Goal: Task Accomplishment & Management: Manage account settings

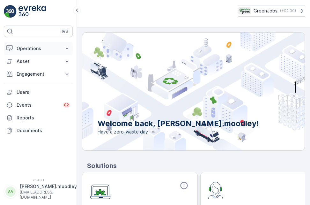
click at [65, 48] on icon at bounding box center [67, 48] width 6 height 6
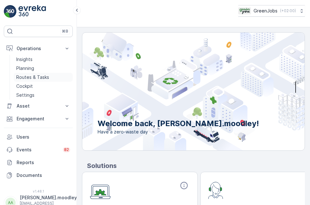
click at [40, 76] on p "Routes & Tasks" at bounding box center [32, 77] width 33 height 6
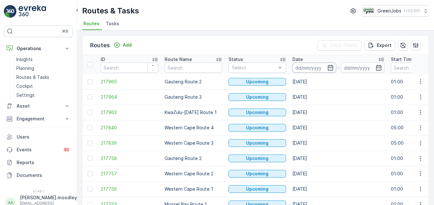
click at [295, 65] on input at bounding box center [314, 68] width 44 height 10
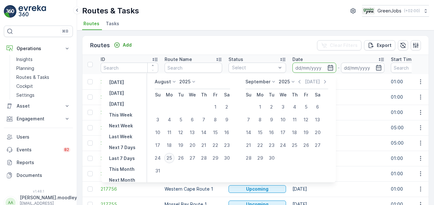
click at [172, 157] on div "25" at bounding box center [169, 158] width 10 height 10
type input "[DATE]"
click at [172, 157] on div "25" at bounding box center [169, 158] width 10 height 10
type input "[DATE]"
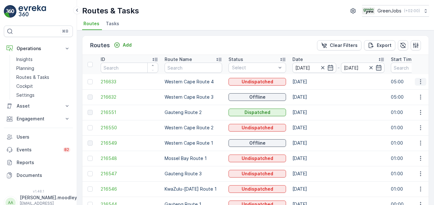
click at [310, 81] on icon "button" at bounding box center [420, 82] width 6 height 6
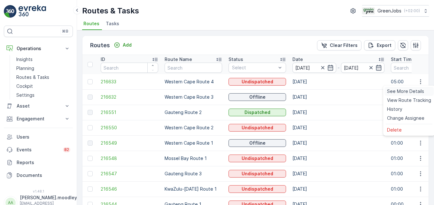
click at [310, 93] on span "See More Details" at bounding box center [405, 91] width 37 height 6
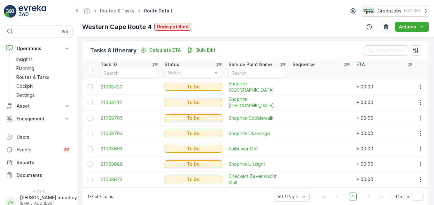
scroll to position [163, 0]
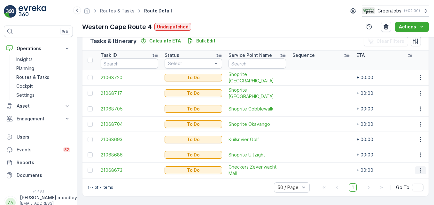
click at [310, 167] on icon "button" at bounding box center [420, 170] width 6 height 6
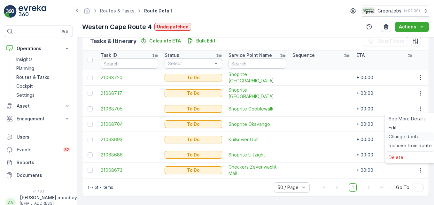
click at [310, 137] on span "Change Route" at bounding box center [403, 136] width 31 height 6
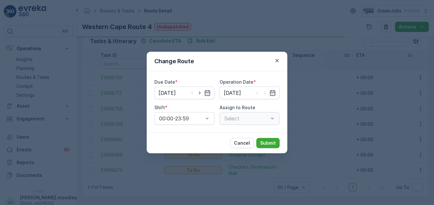
type input "[DATE]"
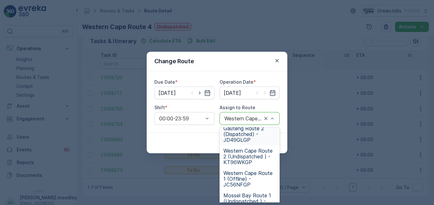
scroll to position [64, 0]
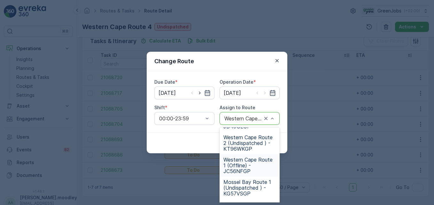
click at [236, 165] on span "Western Cape Route 1 (Offline) - JC56NFGP" at bounding box center [249, 165] width 52 height 17
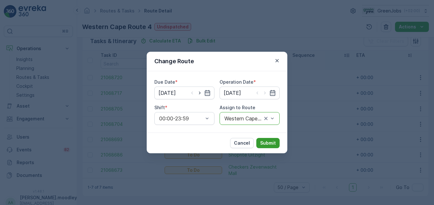
click at [273, 142] on p "Submit" at bounding box center [268, 143] width 16 height 6
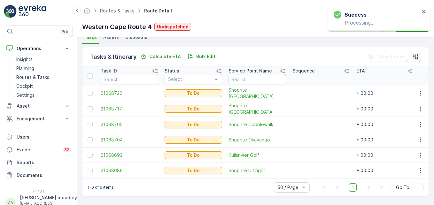
scroll to position [148, 0]
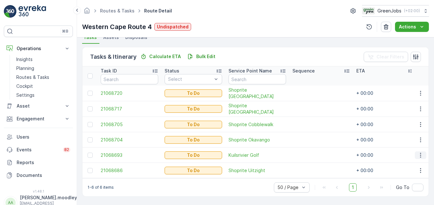
click at [310, 152] on icon "button" at bounding box center [420, 155] width 6 height 6
click at [310, 123] on span "Change Route" at bounding box center [403, 121] width 31 height 6
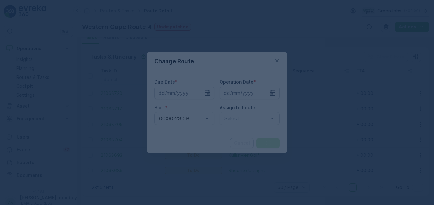
type input "[DATE]"
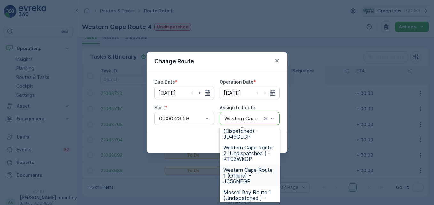
scroll to position [64, 0]
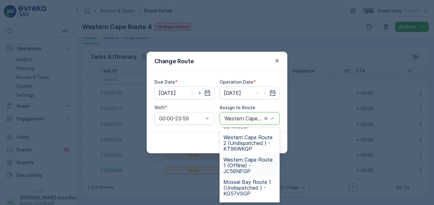
click at [237, 165] on span "Western Cape Route 1 (Offline) - JC56NFGP" at bounding box center [249, 165] width 52 height 17
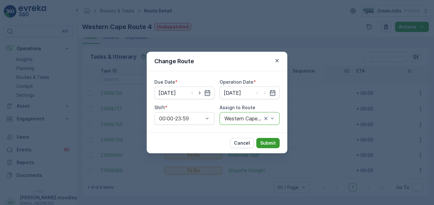
click at [271, 145] on p "Submit" at bounding box center [268, 143] width 16 height 6
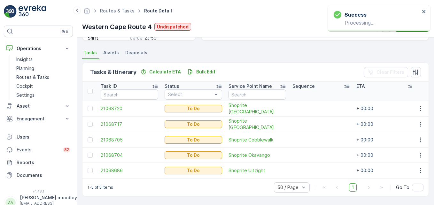
scroll to position [133, 0]
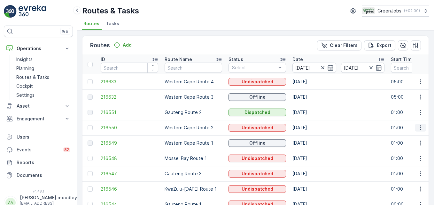
click at [310, 127] on icon "button" at bounding box center [420, 128] width 6 height 6
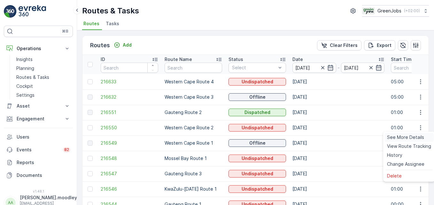
click at [310, 138] on span "See More Details" at bounding box center [405, 137] width 37 height 6
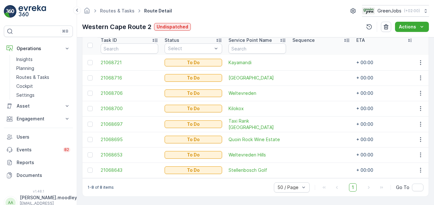
scroll to position [179, 0]
click at [303, 86] on td at bounding box center [321, 93] width 64 height 15
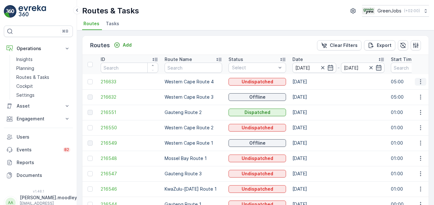
click at [310, 84] on icon "button" at bounding box center [420, 82] width 6 height 6
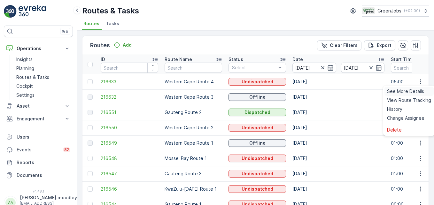
click at [310, 92] on span "See More Details" at bounding box center [405, 91] width 37 height 6
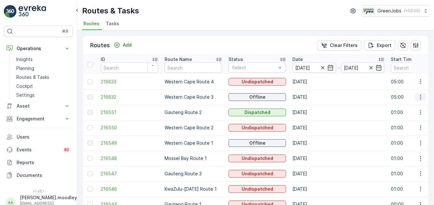
click at [310, 95] on icon "button" at bounding box center [420, 97] width 6 height 6
click at [310, 106] on span "See More Details" at bounding box center [405, 106] width 37 height 6
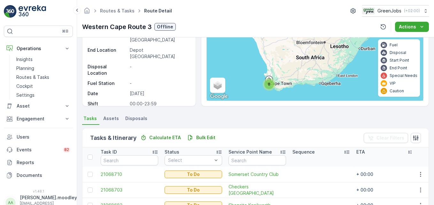
scroll to position [179, 0]
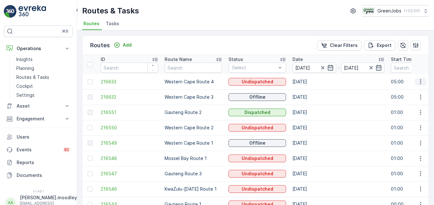
click at [310, 83] on icon "button" at bounding box center [420, 82] width 6 height 6
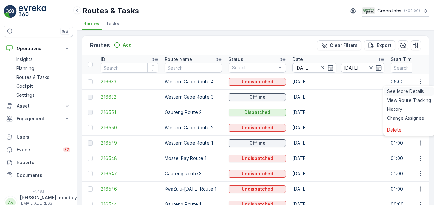
click at [310, 91] on span "See More Details" at bounding box center [405, 91] width 37 height 6
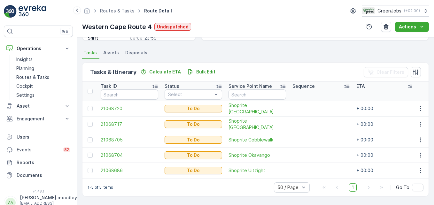
scroll to position [133, 0]
click at [310, 106] on icon "button" at bounding box center [420, 108] width 1 height 5
click at [310, 133] on span "Change Route" at bounding box center [403, 133] width 31 height 6
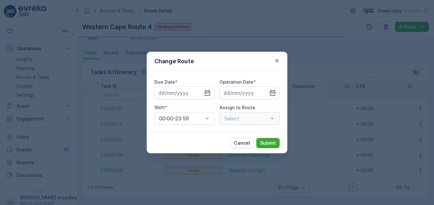
type input "[DATE]"
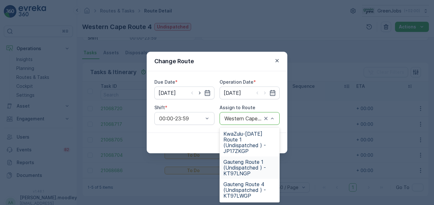
scroll to position [0, 0]
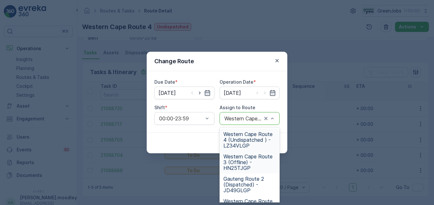
click at [235, 159] on span "Western Cape Route 3 (Offline) - HN25TJGP" at bounding box center [249, 162] width 52 height 17
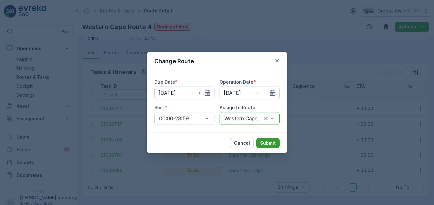
click at [264, 142] on p "Submit" at bounding box center [268, 143] width 16 height 6
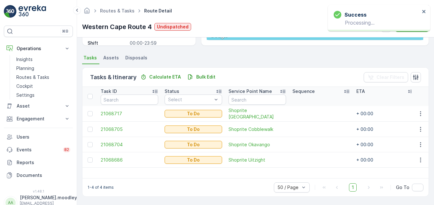
scroll to position [125, 0]
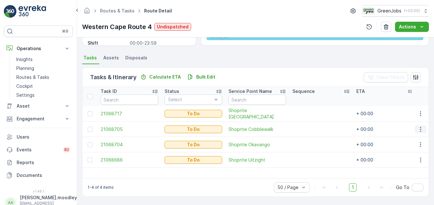
click at [310, 129] on icon "button" at bounding box center [420, 129] width 6 height 6
click at [310, 156] on span "Change Route" at bounding box center [403, 156] width 31 height 6
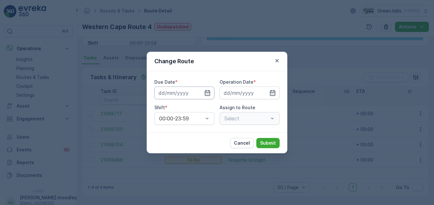
type input "[DATE]"
click at [276, 119] on div "Western Cape Route 4 (Undispatched ) - LZ34VLGP" at bounding box center [249, 118] width 60 height 13
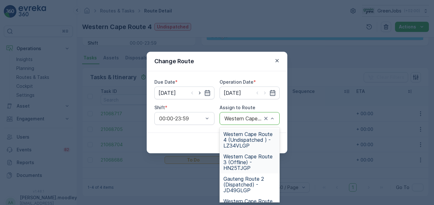
click at [242, 167] on span "Western Cape Route 3 (Offline) - HN25TJGP" at bounding box center [249, 162] width 52 height 17
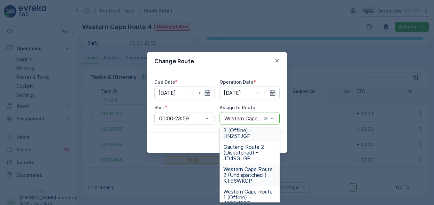
click at [240, 176] on span "Western Cape Route 2 (Undispatched ) - KT96WKGP" at bounding box center [249, 174] width 52 height 17
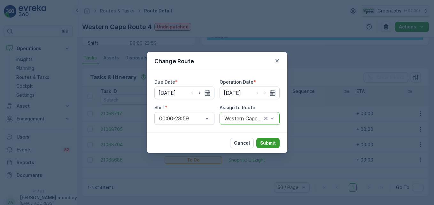
click at [276, 142] on button "Submit" at bounding box center [267, 143] width 23 height 10
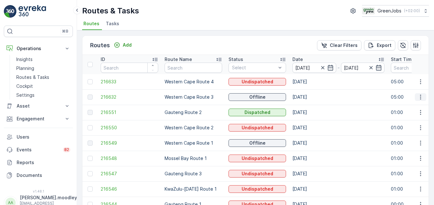
click at [310, 99] on icon "button" at bounding box center [420, 97] width 1 height 5
click at [310, 106] on span "See More Details" at bounding box center [405, 106] width 37 height 6
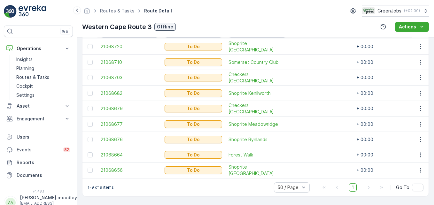
scroll to position [162, 0]
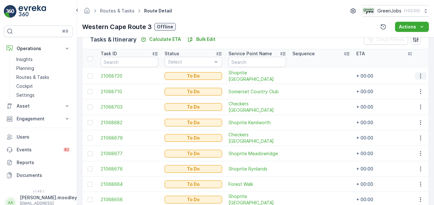
click at [310, 77] on icon "button" at bounding box center [420, 76] width 6 height 6
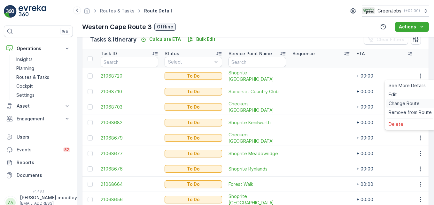
click at [310, 104] on span "Change Route" at bounding box center [403, 103] width 31 height 6
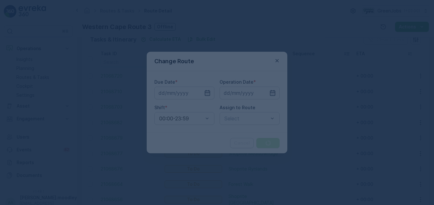
type input "[DATE]"
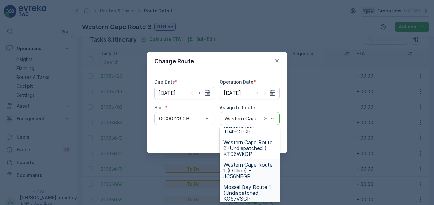
scroll to position [64, 0]
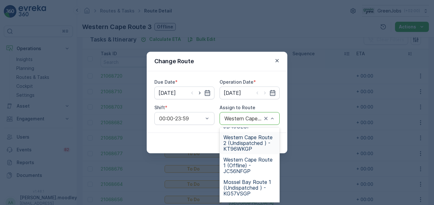
click at [249, 145] on span "Western Cape Route 2 (Undispatched ) - KT96WKGP" at bounding box center [249, 142] width 52 height 17
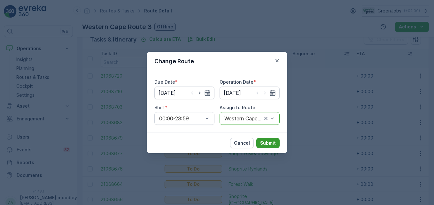
click at [273, 143] on p "Submit" at bounding box center [268, 143] width 16 height 6
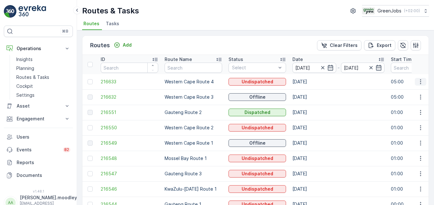
click at [310, 80] on icon "button" at bounding box center [420, 82] width 6 height 6
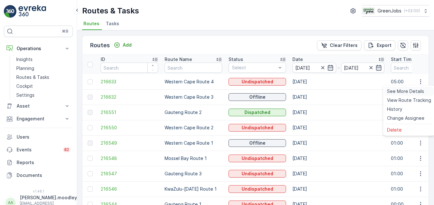
click at [310, 93] on span "See More Details" at bounding box center [405, 91] width 37 height 6
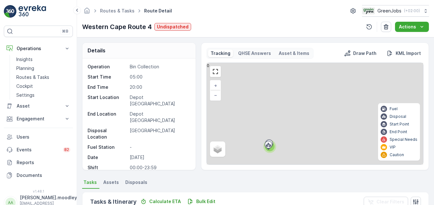
scroll to position [125, 0]
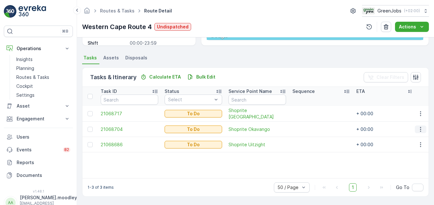
click at [310, 129] on icon "button" at bounding box center [420, 129] width 6 height 6
click at [310, 152] on div "Edit" at bounding box center [410, 147] width 48 height 9
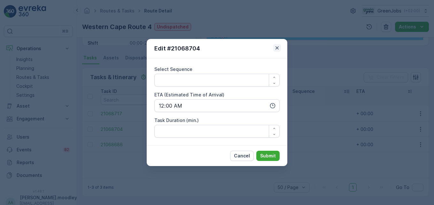
click at [278, 47] on icon "button" at bounding box center [276, 47] width 3 height 3
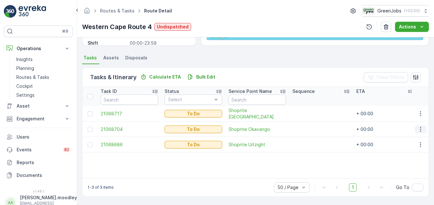
click at [310, 131] on icon "button" at bounding box center [420, 129] width 6 height 6
click at [307, 144] on td at bounding box center [321, 144] width 64 height 15
click at [310, 113] on icon "button" at bounding box center [420, 113] width 6 height 6
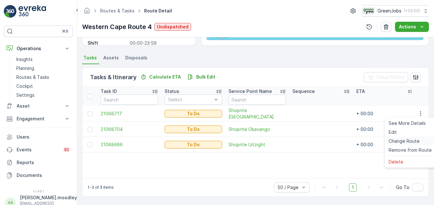
click at [310, 142] on span "Change Route" at bounding box center [403, 141] width 31 height 6
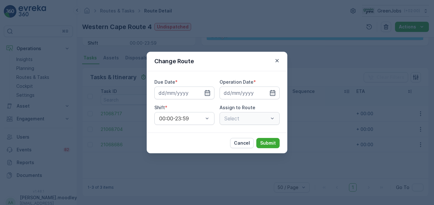
type input "[DATE]"
click at [275, 120] on div "Western Cape Route 4 (Undispatched ) - LZ34VLGP" at bounding box center [249, 118] width 60 height 13
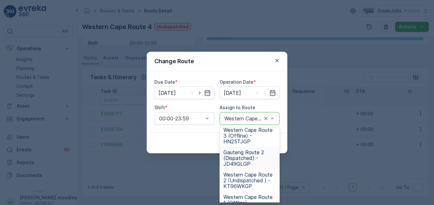
scroll to position [64, 0]
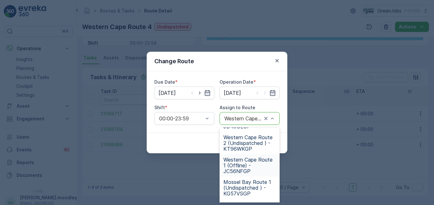
click at [239, 163] on span "Western Cape Route 1 (Offline) - JC56NFGP" at bounding box center [249, 165] width 52 height 17
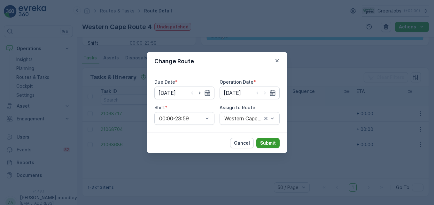
click at [274, 144] on p "Submit" at bounding box center [268, 143] width 16 height 6
